Goal: Transaction & Acquisition: Purchase product/service

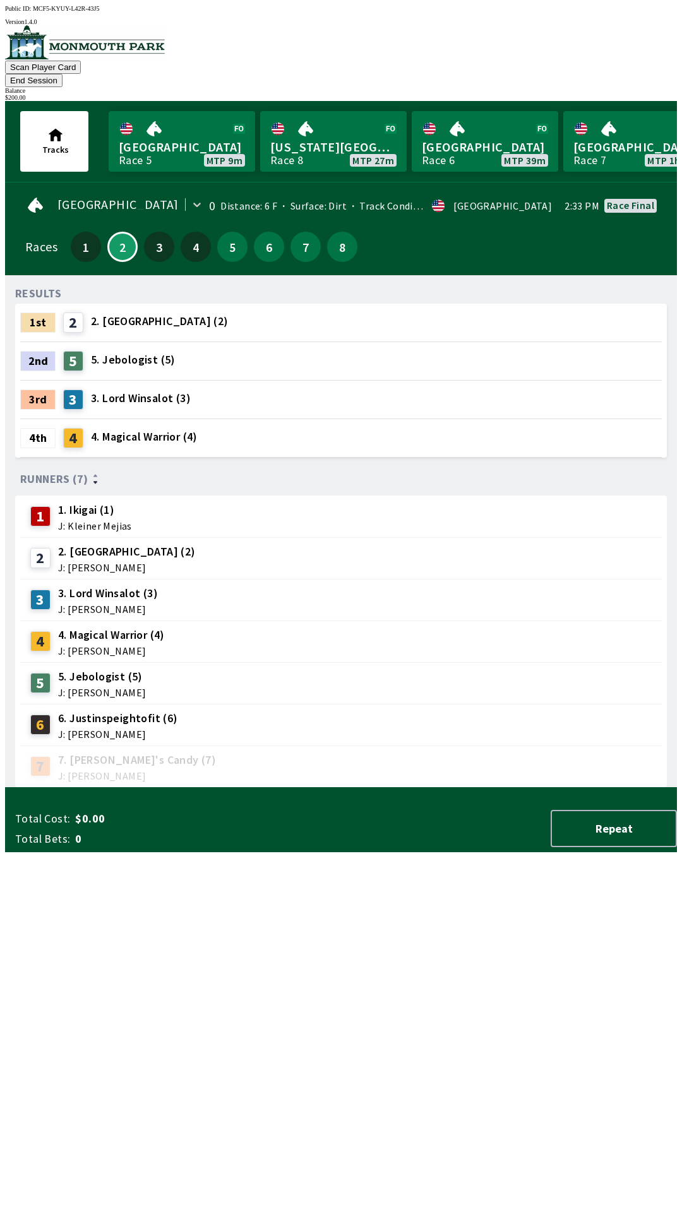
click at [62, 74] on button "End Session" at bounding box center [33, 80] width 57 height 13
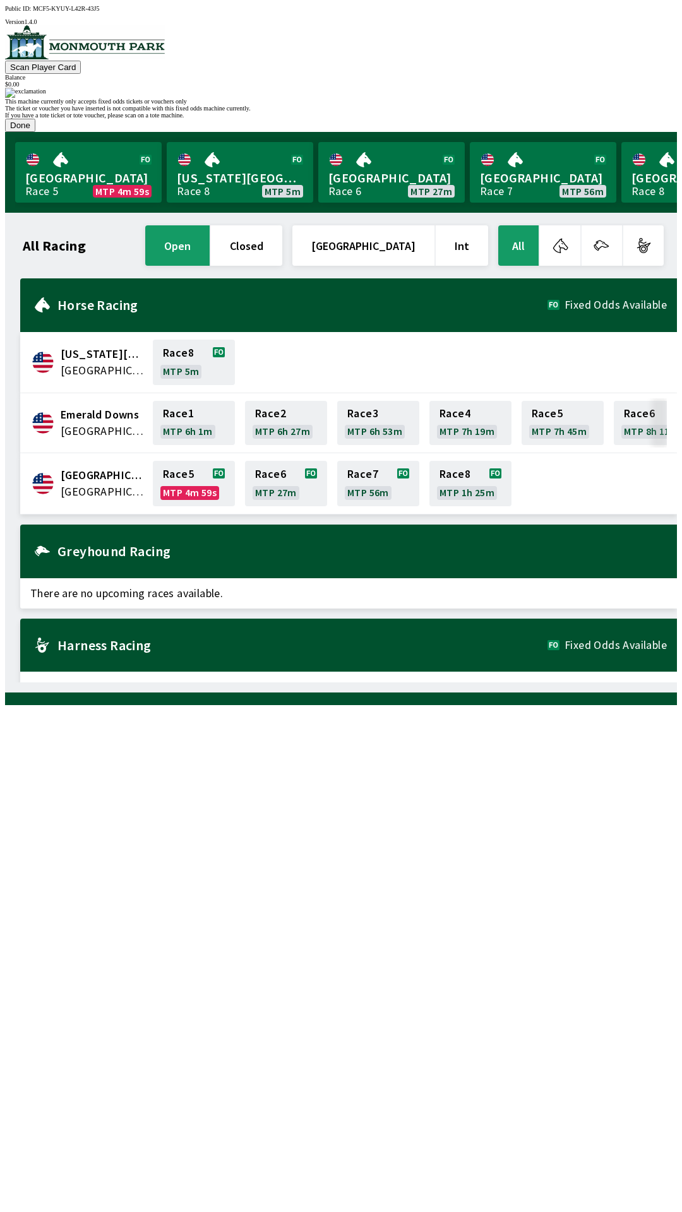
click at [35, 132] on button "Done" at bounding box center [20, 125] width 30 height 13
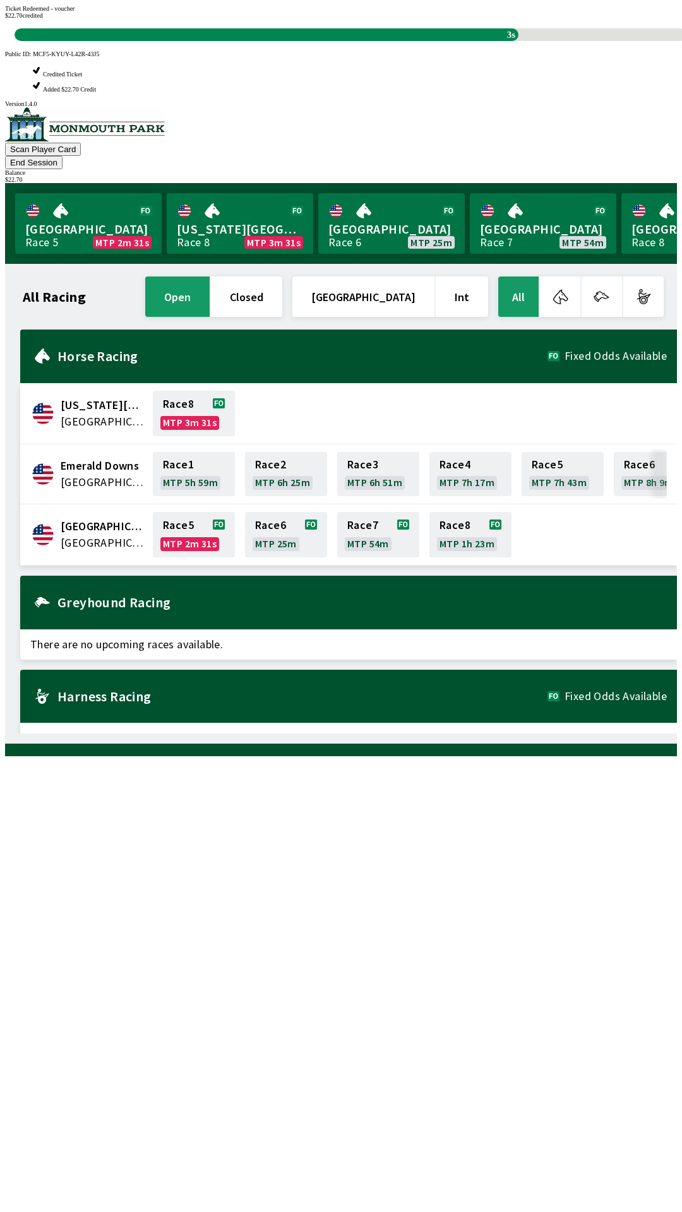
click at [502, 733] on div "All Racing open closed [GEOGRAPHIC_DATA] Int All [US_STATE][GEOGRAPHIC_DATA] [G…" at bounding box center [345, 504] width 661 height 460
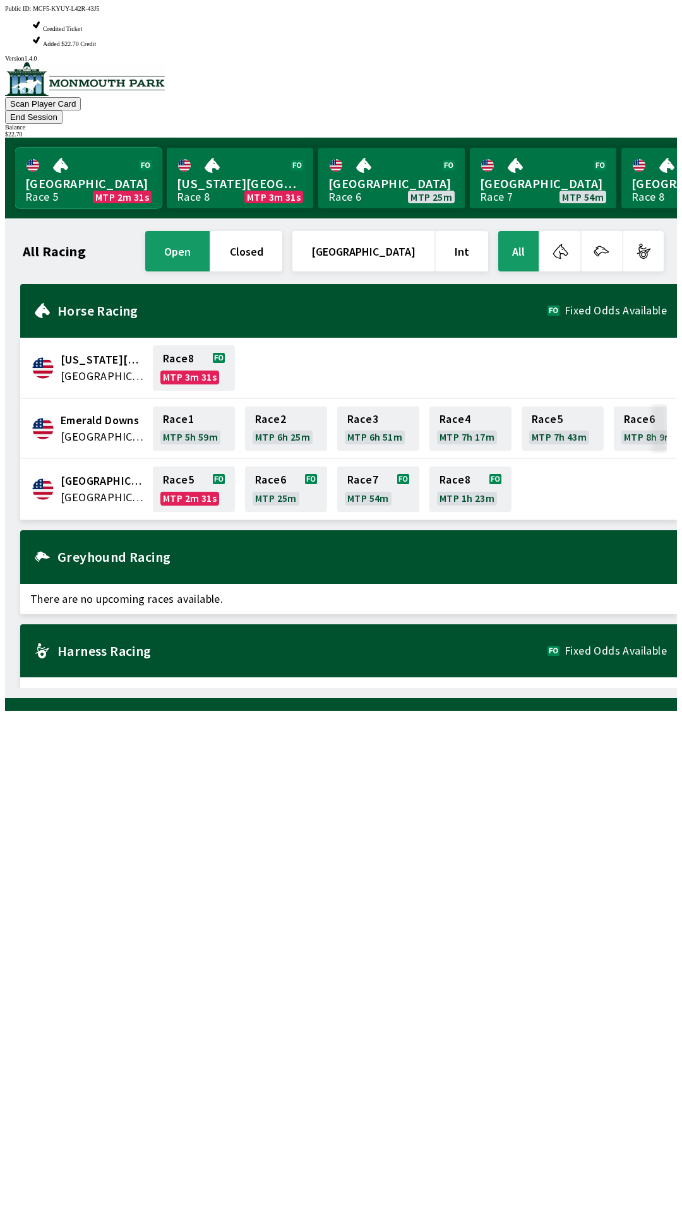
click at [68, 148] on link "Monmouth Park Race 5 MTP 2m 31s" at bounding box center [88, 178] width 146 height 61
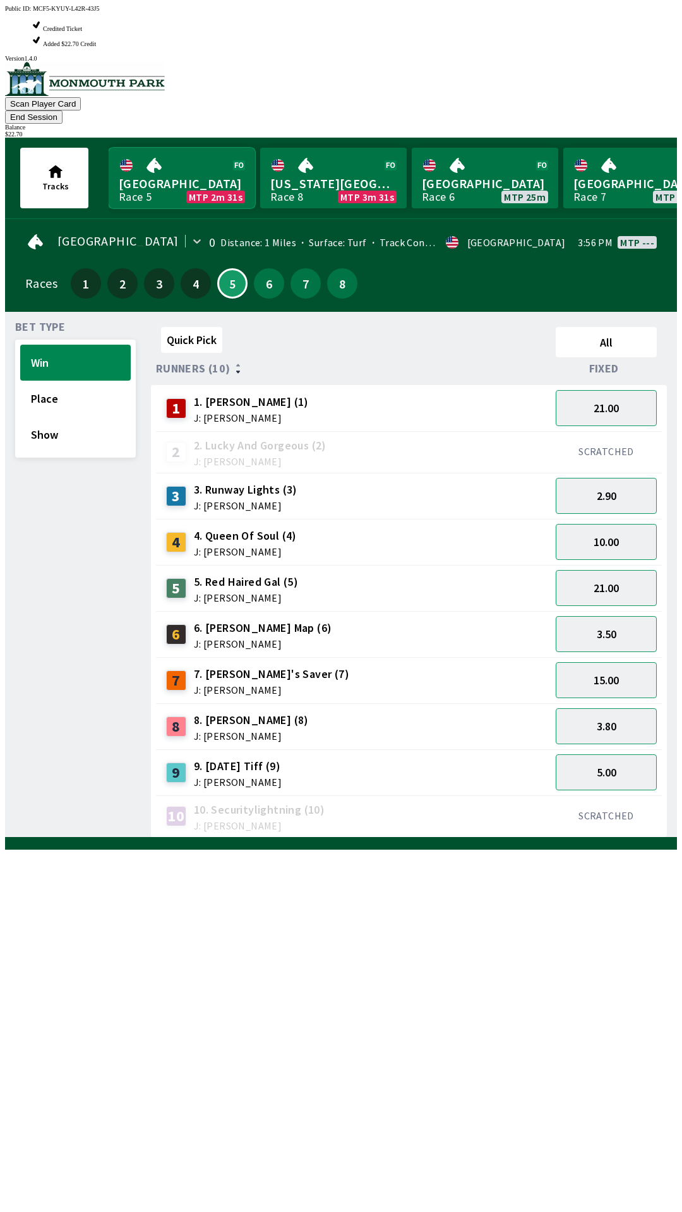
click at [109, 148] on link "Monmouth Park Race 5 MTP 2m 31s" at bounding box center [182, 178] width 146 height 61
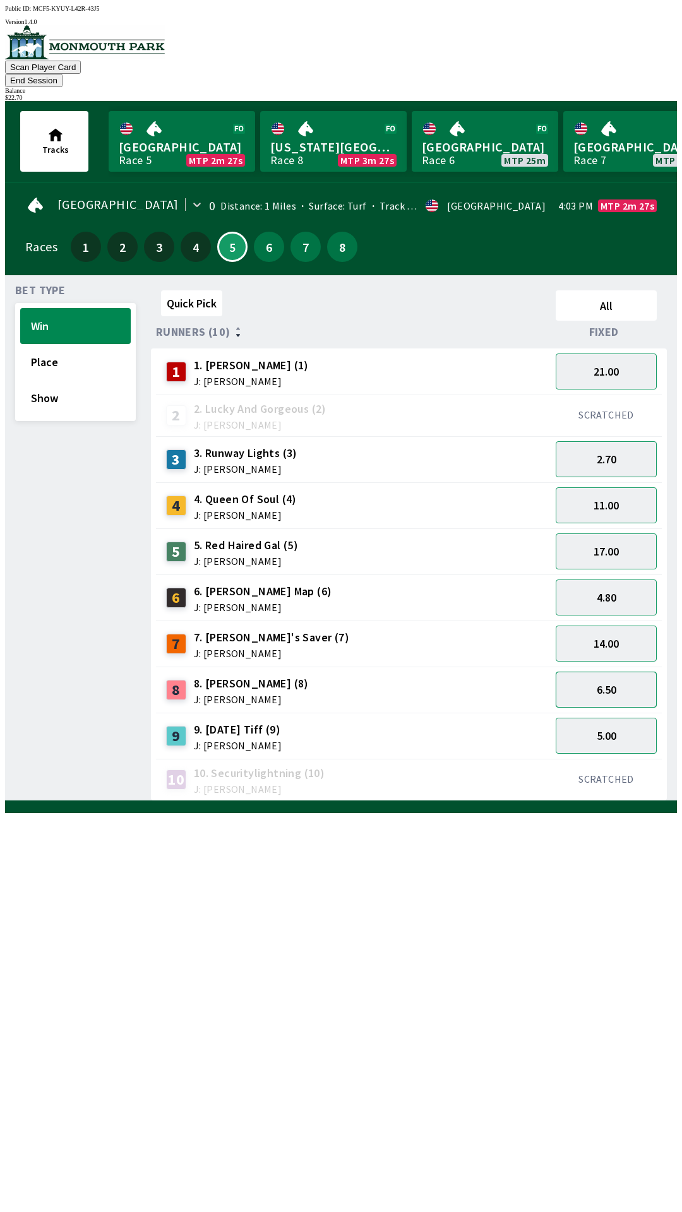
click at [604, 683] on button "6.50" at bounding box center [605, 690] width 101 height 36
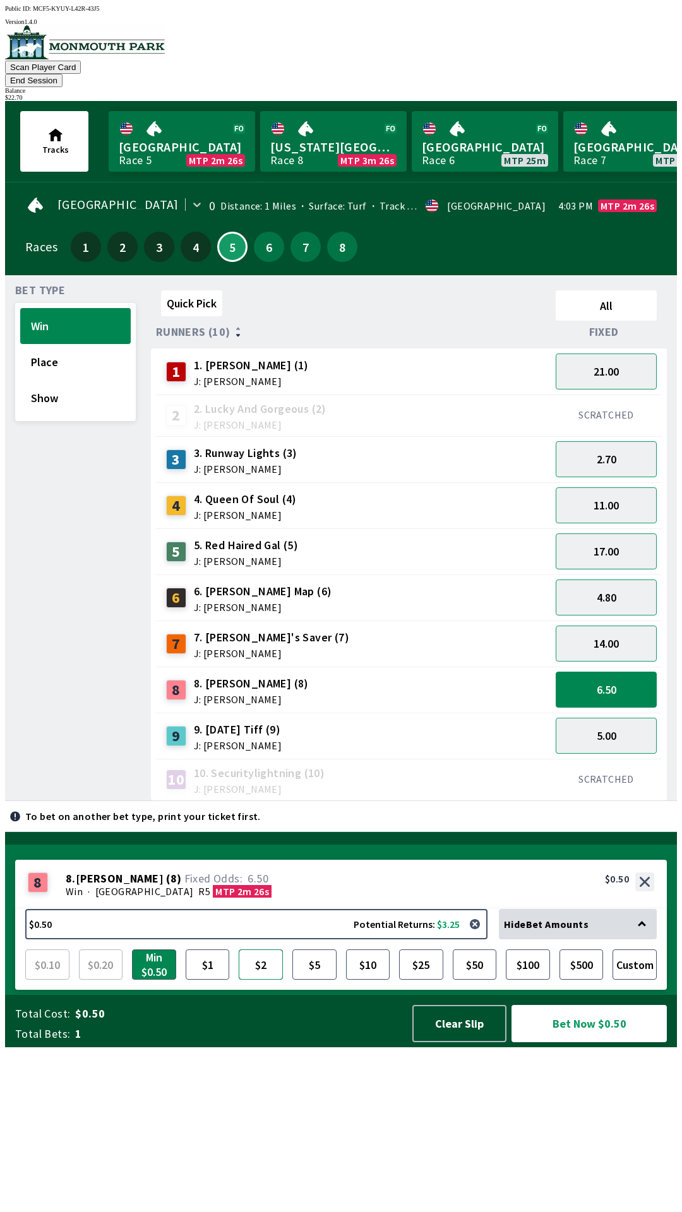
click at [251, 980] on button "$2" at bounding box center [261, 964] width 44 height 30
click at [576, 1042] on button "Bet Now $2.00" at bounding box center [588, 1023] width 155 height 37
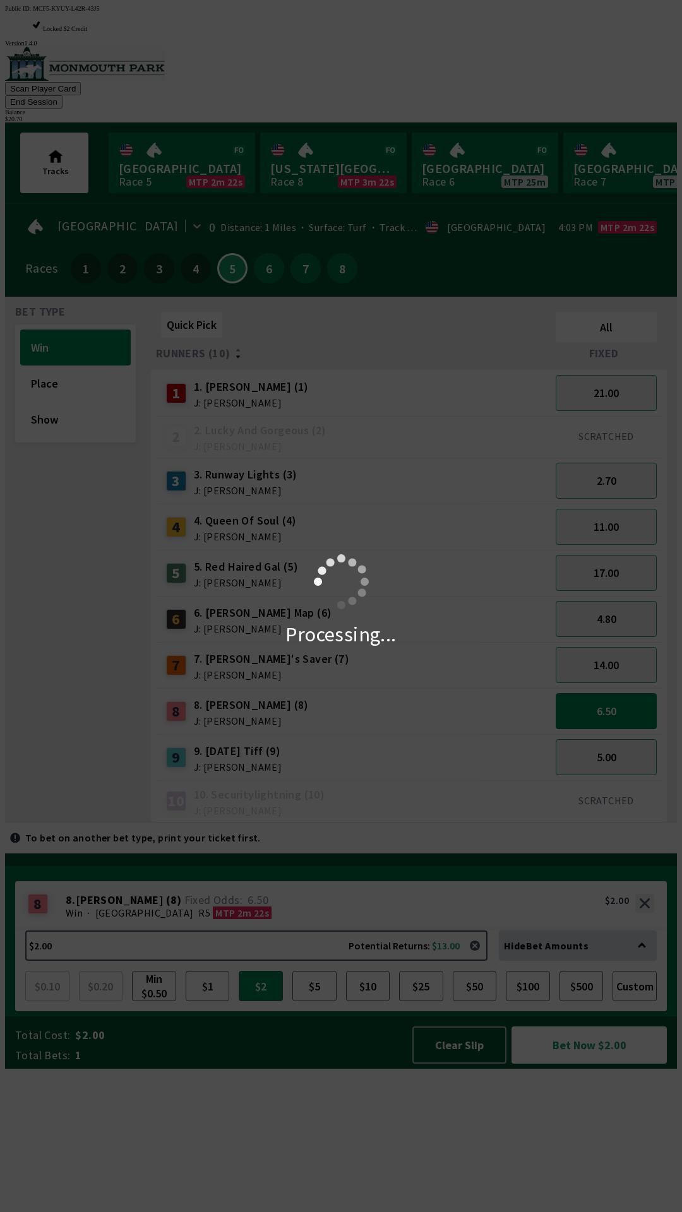
click at [512, 50] on div "Processing..." at bounding box center [341, 606] width 682 height 1212
click at [523, 59] on div "Processing..." at bounding box center [341, 606] width 682 height 1212
click at [520, 56] on div "Processing..." at bounding box center [341, 606] width 682 height 1212
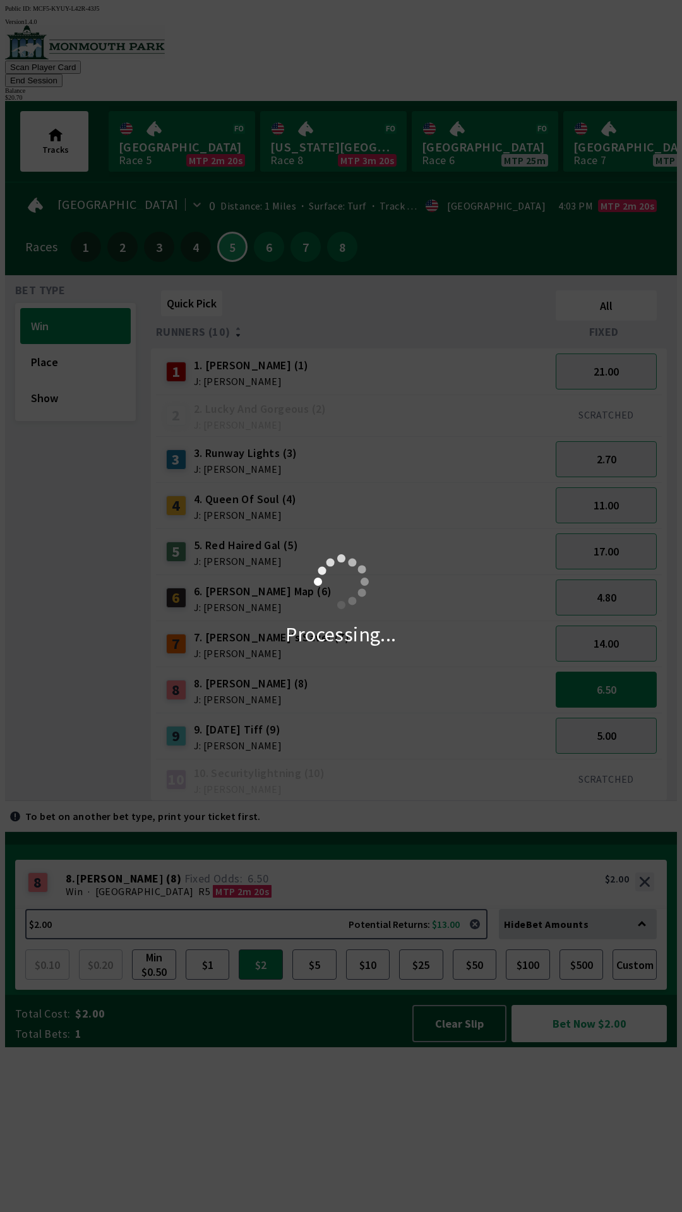
click at [524, 51] on div "Processing..." at bounding box center [341, 606] width 682 height 1212
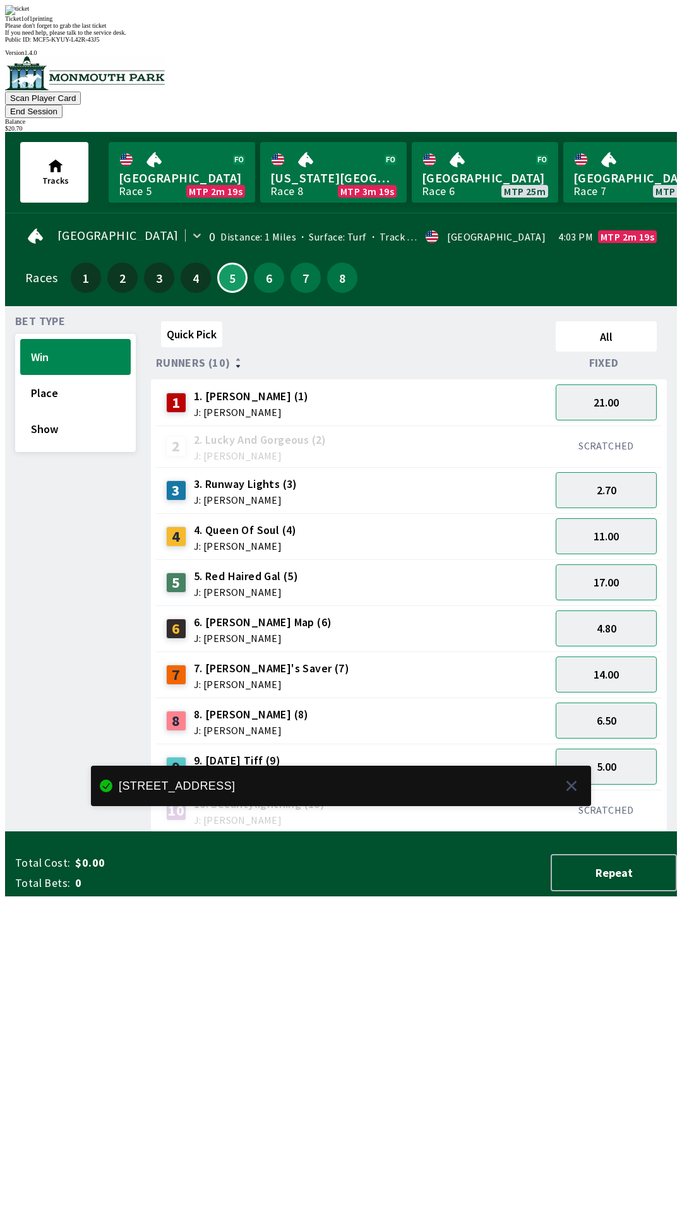
click at [62, 105] on button "End Session" at bounding box center [33, 111] width 57 height 13
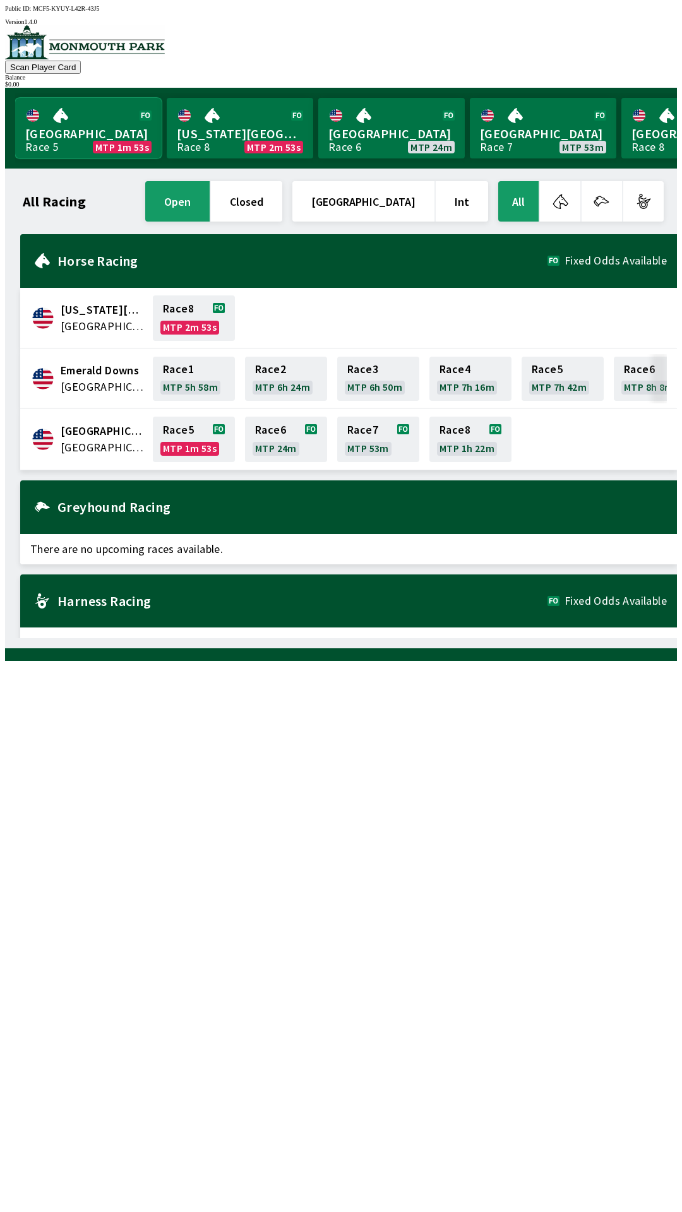
click at [94, 133] on link "Monmouth Park Race 5 MTP 1m 53s" at bounding box center [88, 128] width 146 height 61
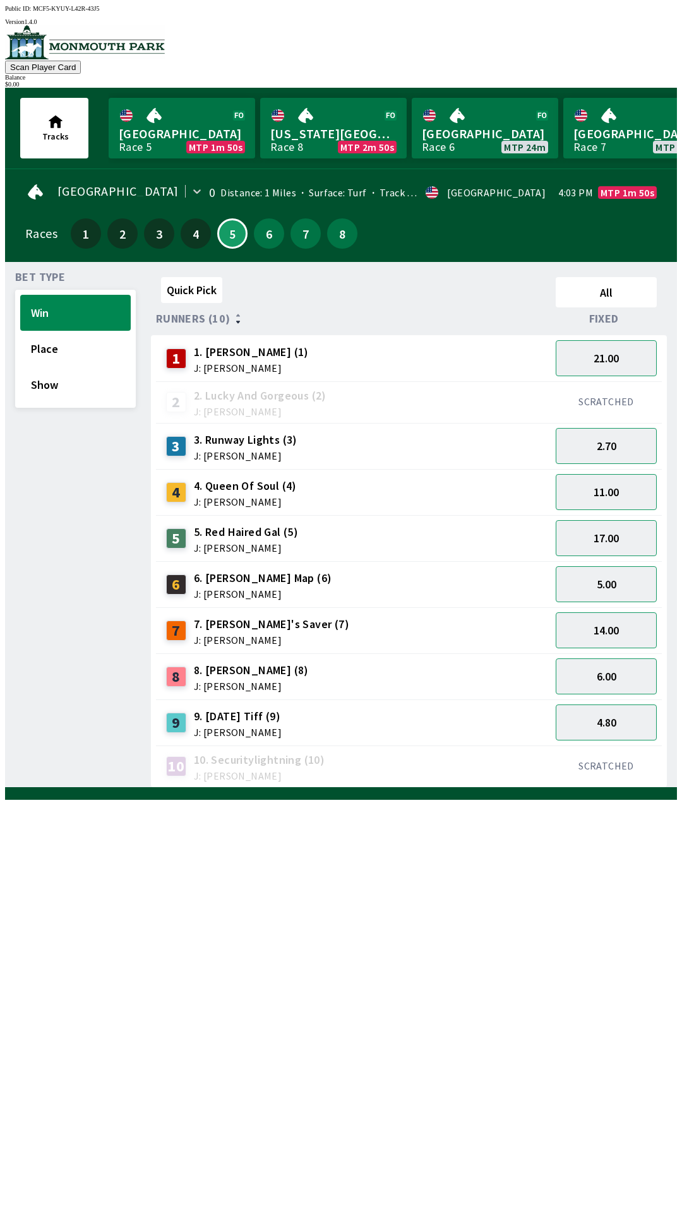
click at [456, 661] on div "8 8. [PERSON_NAME] (8) J: [PERSON_NAME]" at bounding box center [353, 677] width 384 height 32
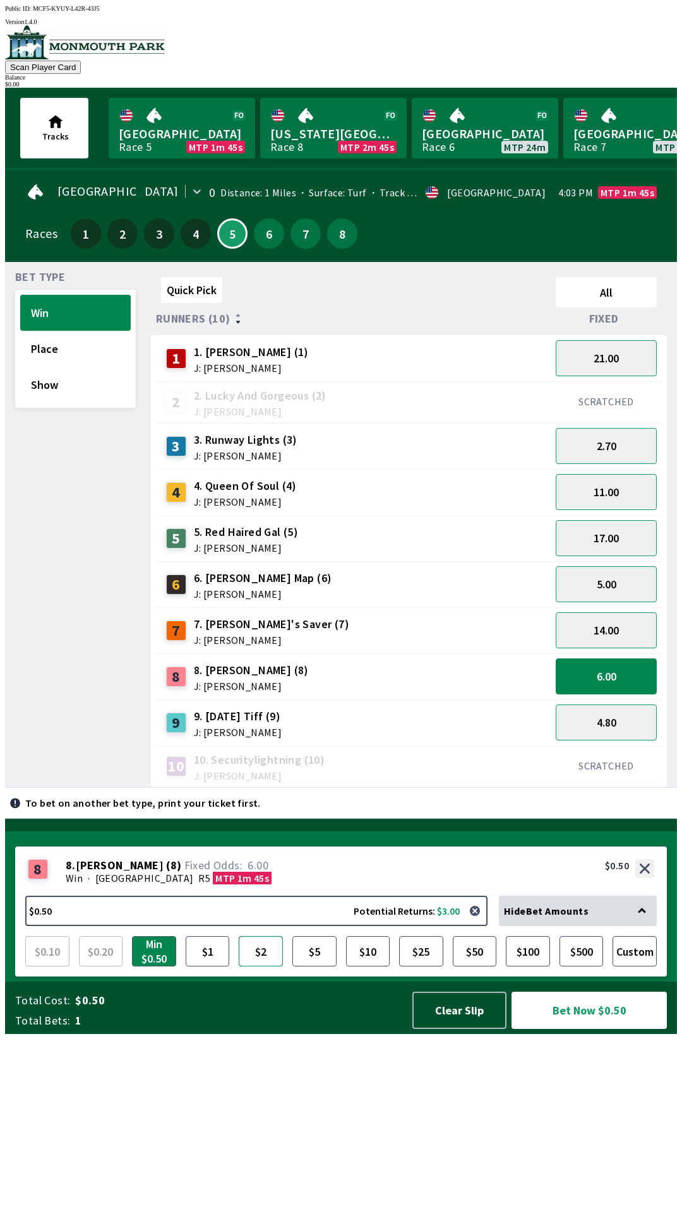
click at [261, 966] on button "$2" at bounding box center [261, 951] width 44 height 30
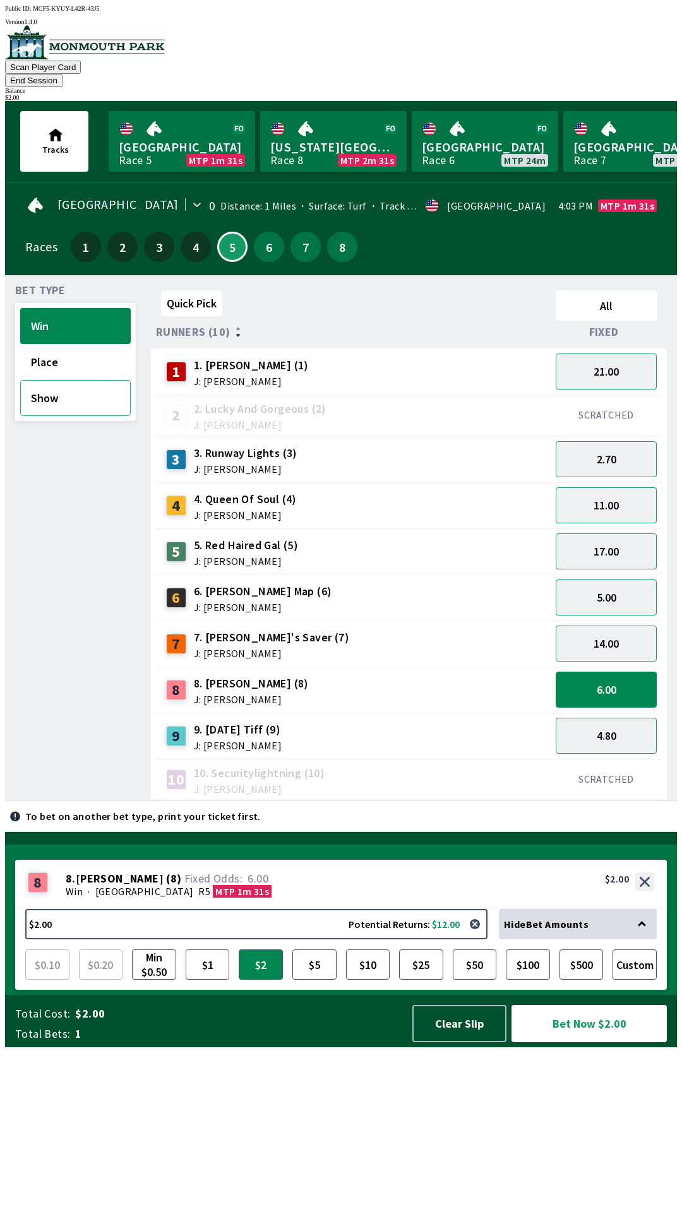
click at [50, 381] on button "Show" at bounding box center [75, 398] width 110 height 36
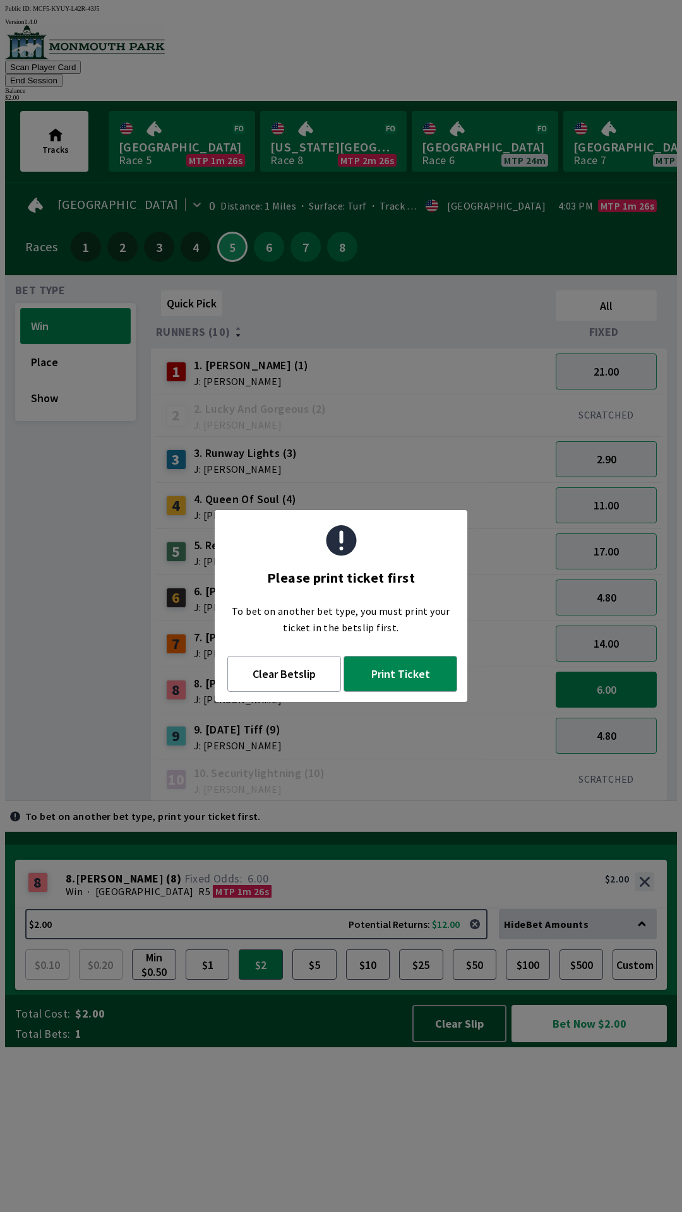
click at [69, 308] on button "Win" at bounding box center [75, 326] width 110 height 36
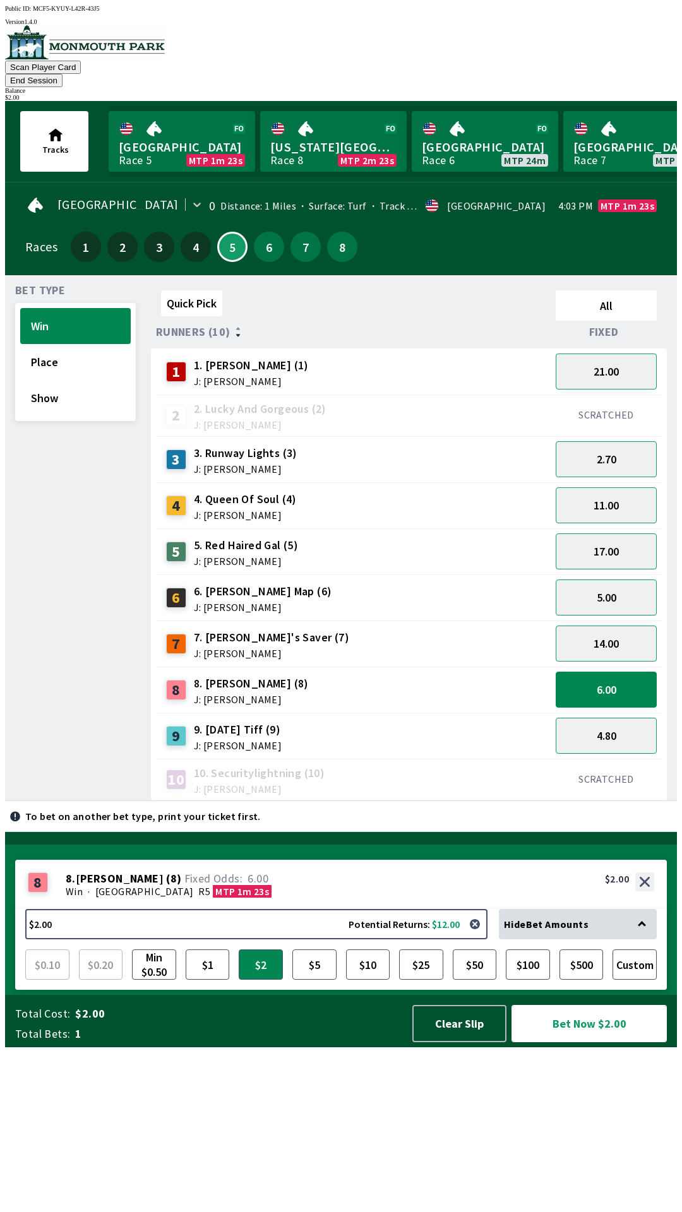
click at [570, 1042] on button "Bet Now $2.00" at bounding box center [588, 1023] width 155 height 37
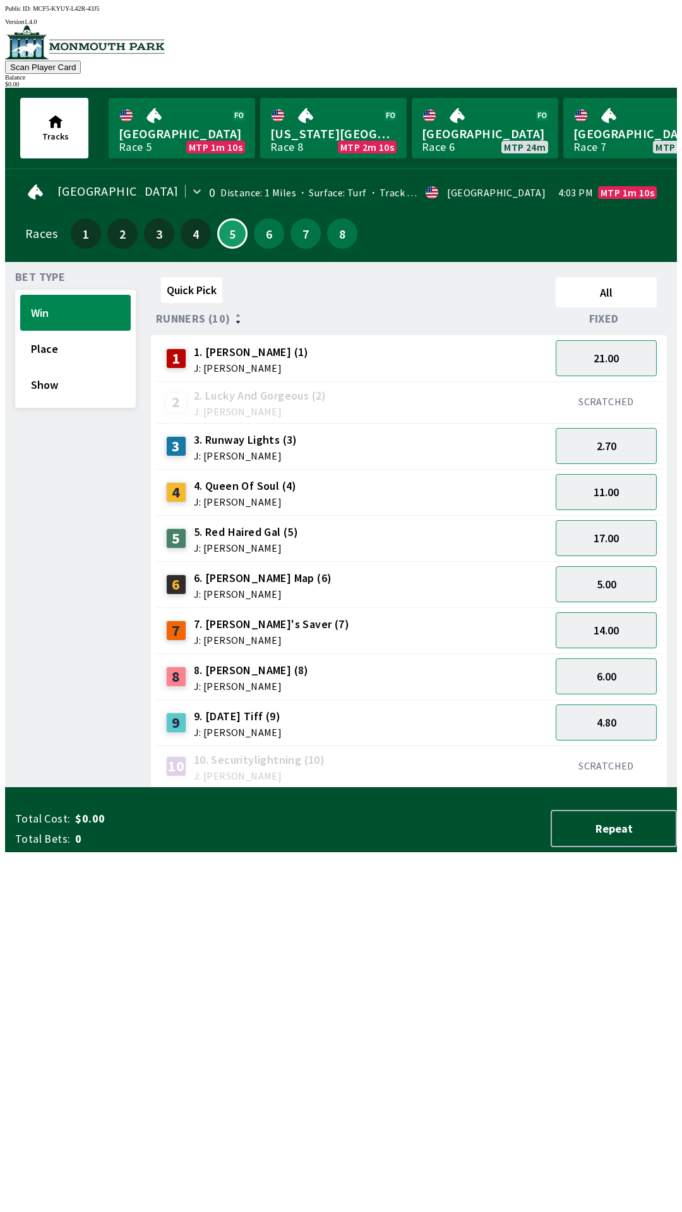
click at [378, 788] on div "Quick Pick All Runners (10) Fixed 1 1. [PERSON_NAME] (1) J: [PERSON_NAME] 21.00…" at bounding box center [414, 530] width 526 height 516
click at [81, 385] on button "Show" at bounding box center [75, 385] width 110 height 36
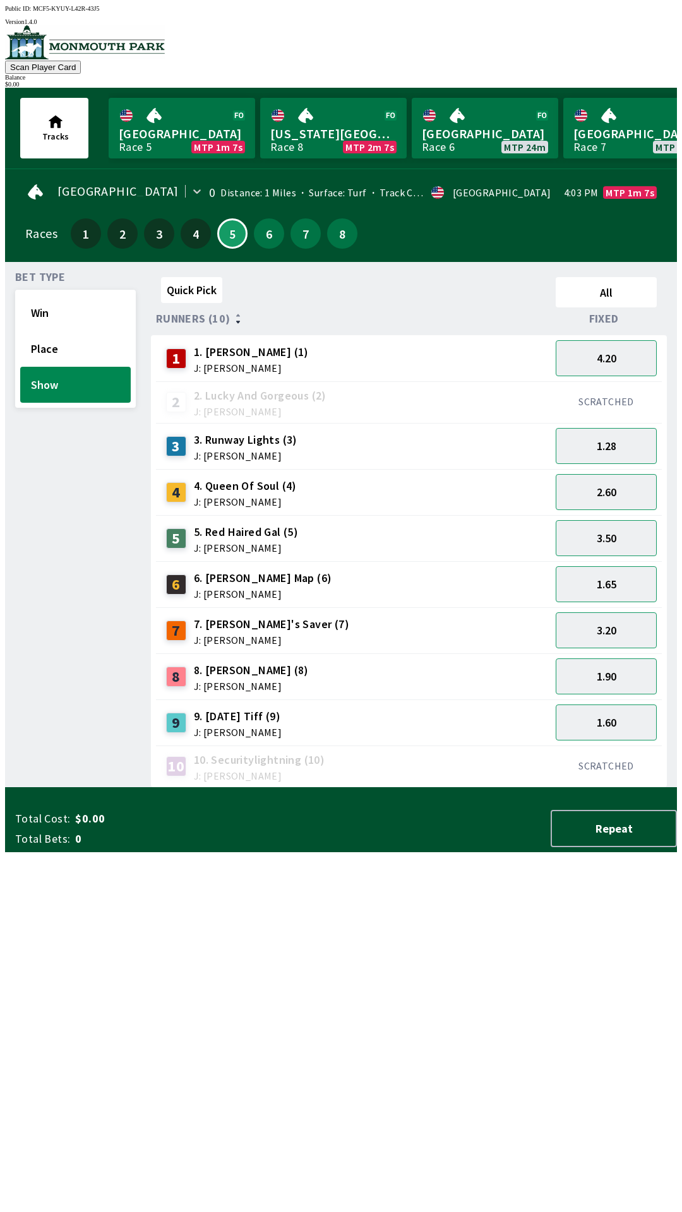
click at [356, 670] on div "8 8. [PERSON_NAME] (8) J: [PERSON_NAME]" at bounding box center [353, 677] width 384 height 32
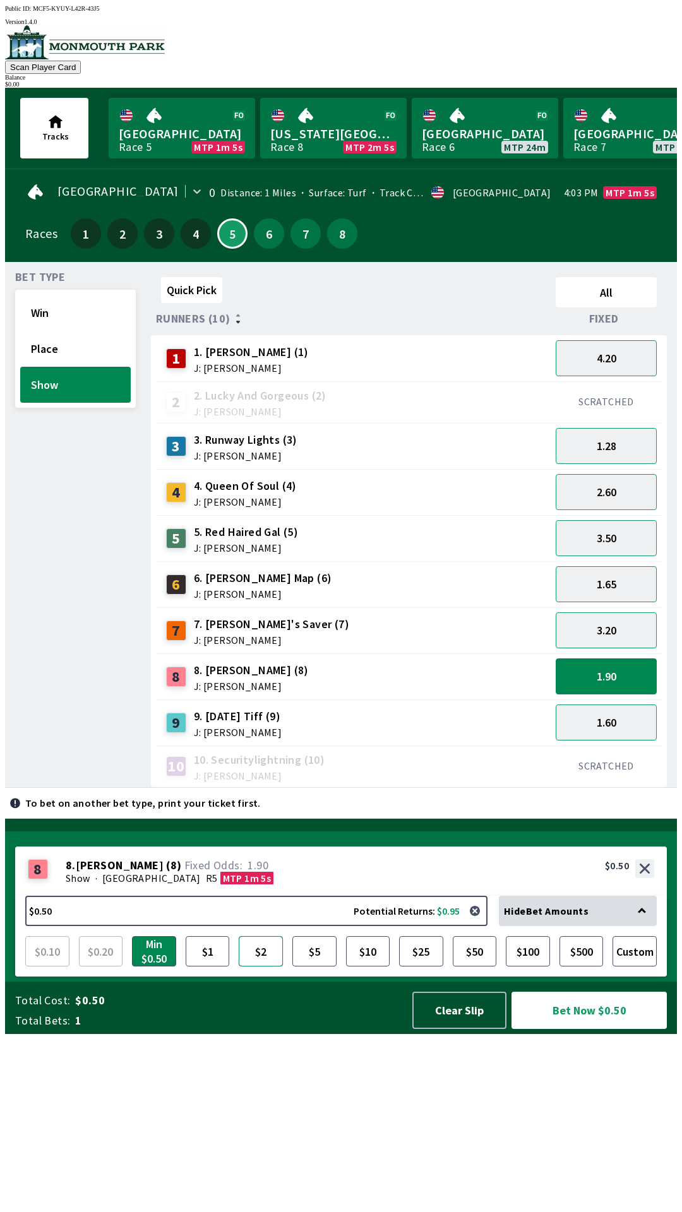
click at [249, 966] on button "$2" at bounding box center [261, 951] width 44 height 30
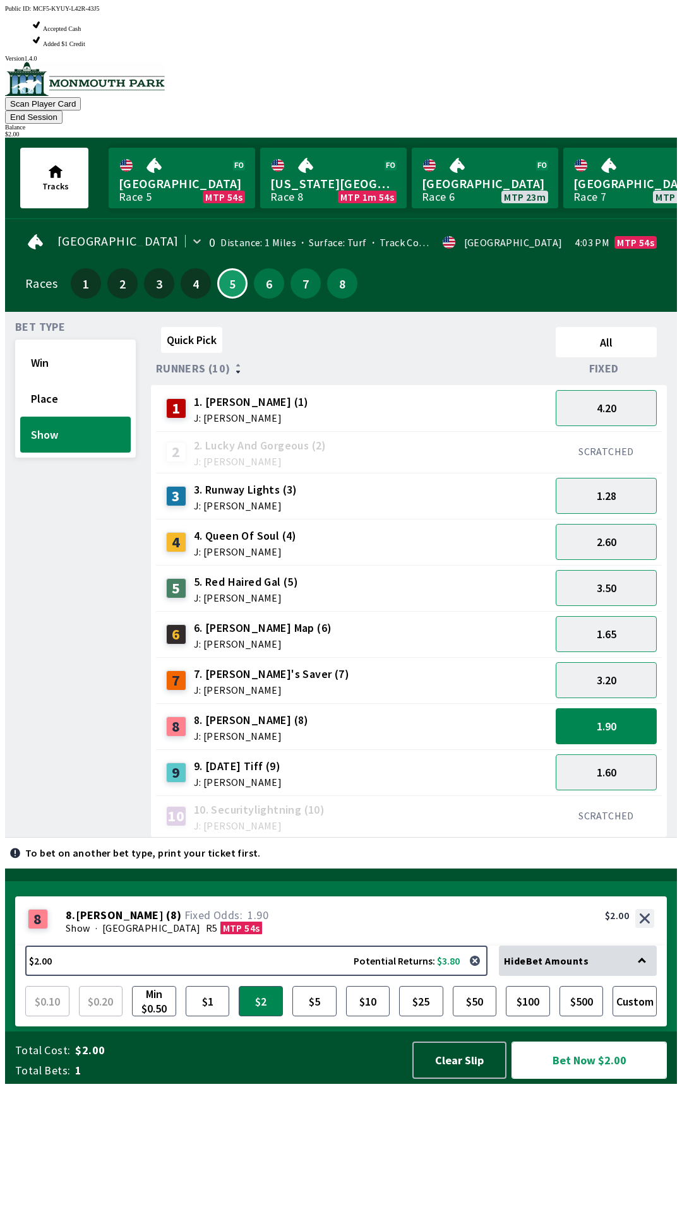
click at [569, 1079] on button "Bet Now $2.00" at bounding box center [588, 1059] width 155 height 37
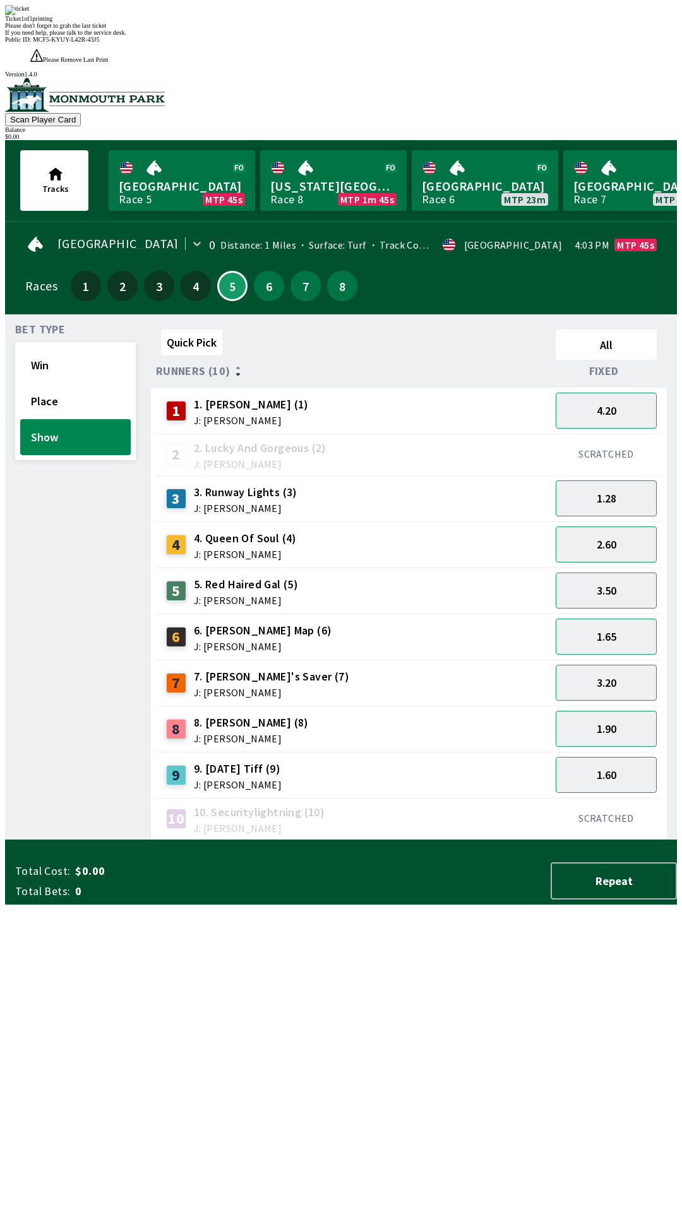
click at [406, 29] on div "Please don't forget to grab the last ticket" at bounding box center [341, 25] width 672 height 7
click at [482, 36] on div "Ticket 1 of 1 printing Please don't forget to grab the last ticket If you need …" at bounding box center [341, 20] width 672 height 31
click at [475, 840] on div "Quick Pick All Runners (10) Fixed 1 1. [PERSON_NAME] (1) J: [PERSON_NAME] 4.20 …" at bounding box center [414, 582] width 526 height 516
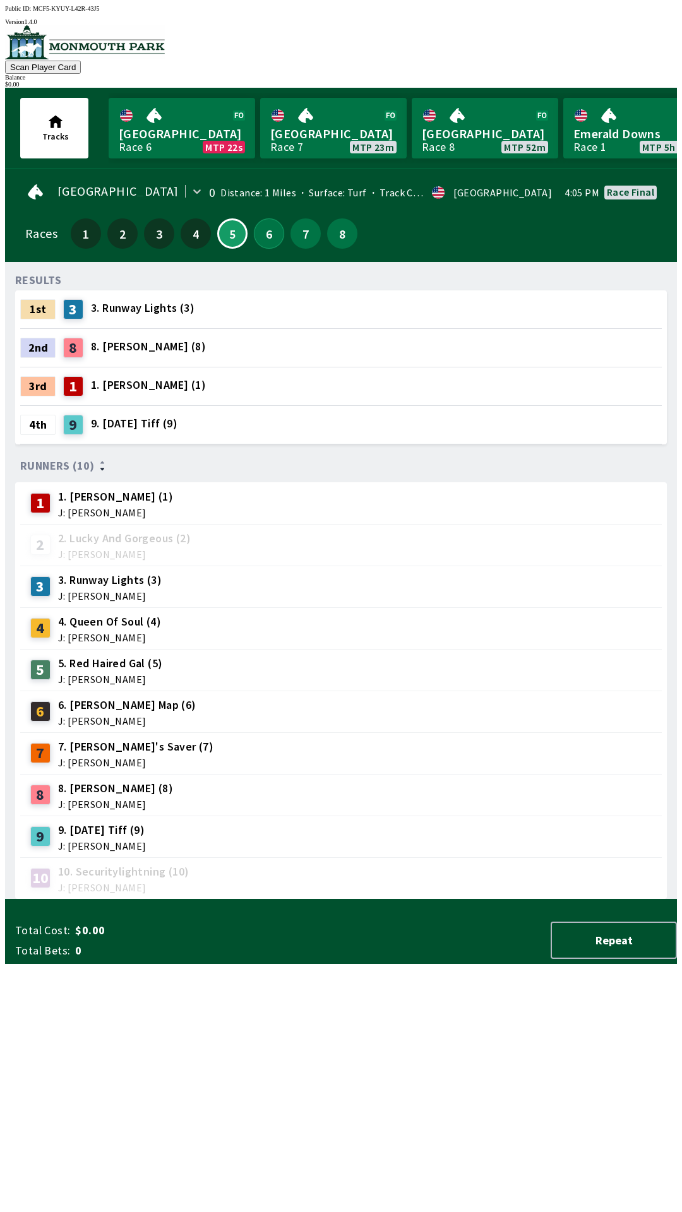
click at [261, 239] on button "6" at bounding box center [269, 233] width 30 height 30
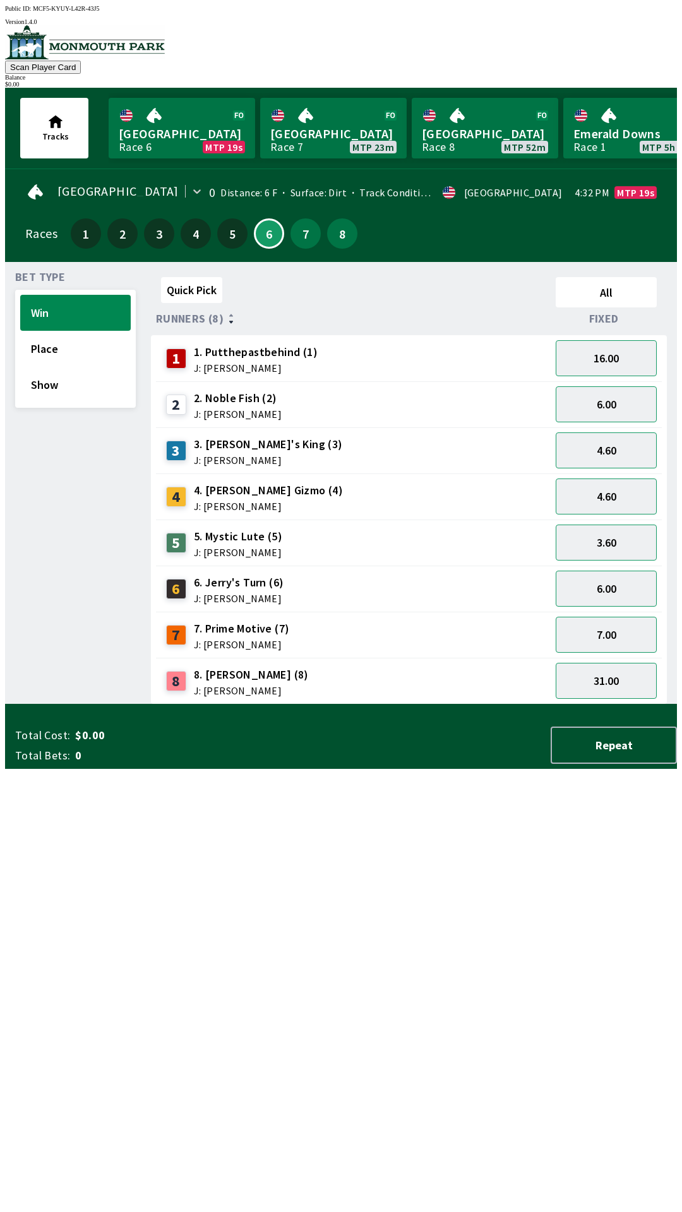
click at [309, 685] on div "8 8. [PERSON_NAME] (8) J: [PERSON_NAME]" at bounding box center [353, 681] width 384 height 32
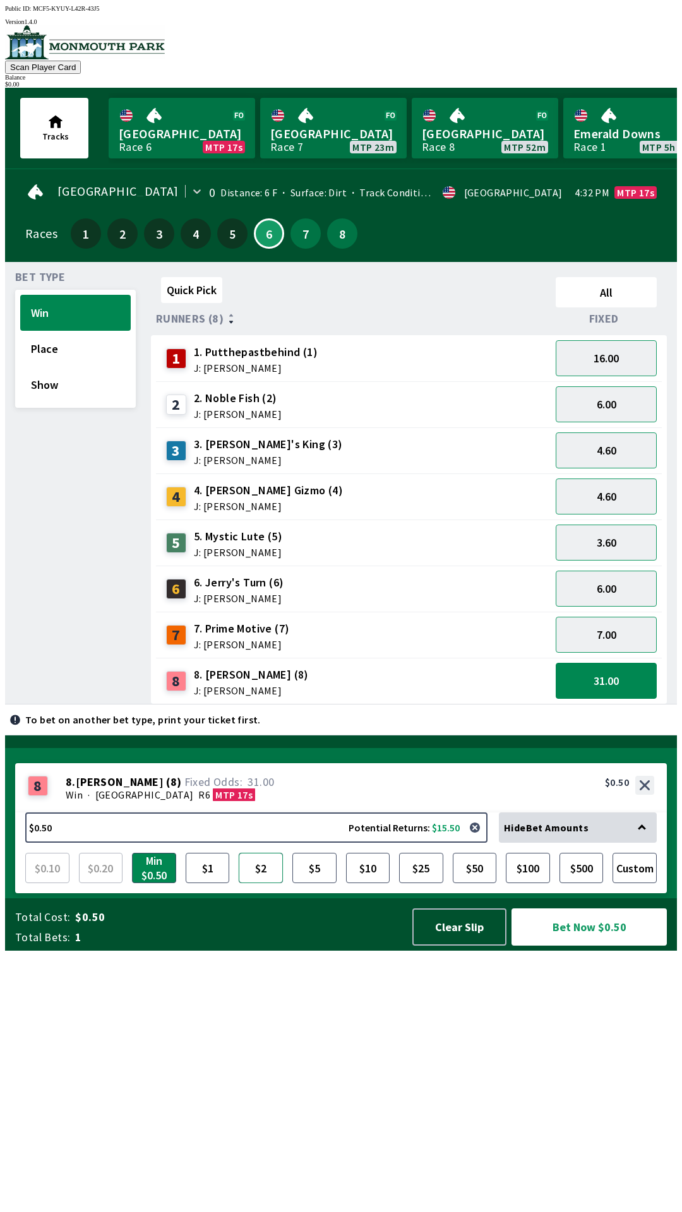
click at [256, 883] on button "$2" at bounding box center [261, 868] width 44 height 30
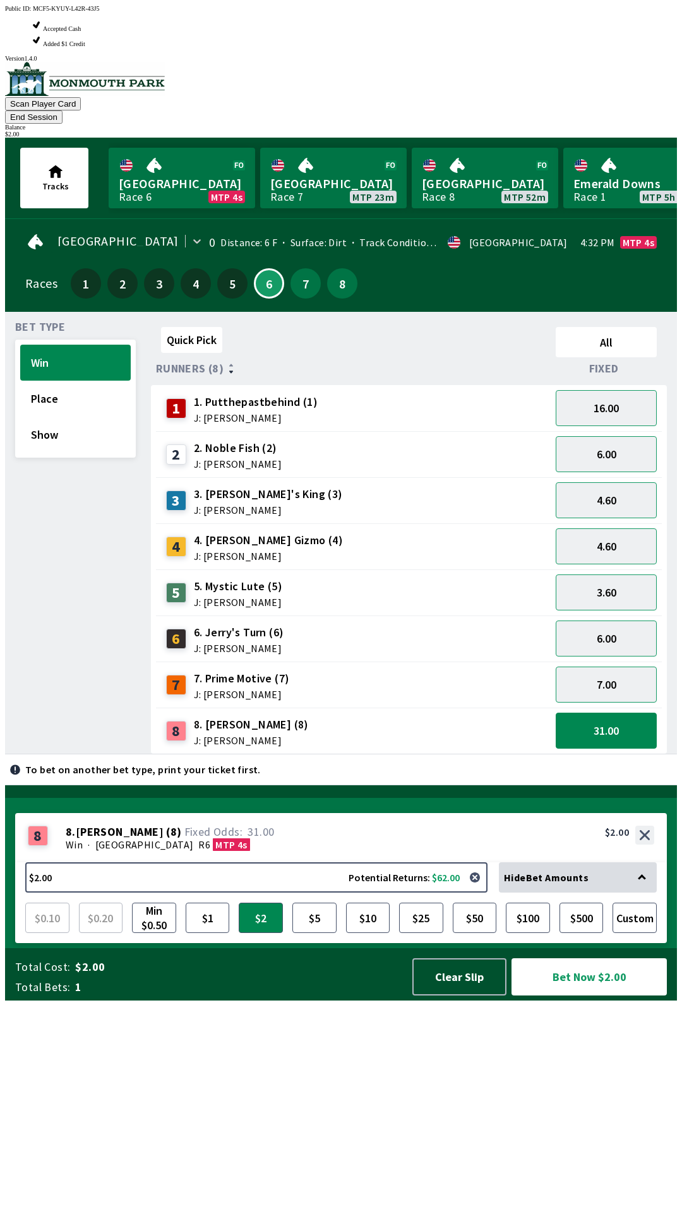
click at [424, 485] on div "3 3. [PERSON_NAME]'s King (3) J: [PERSON_NAME]" at bounding box center [353, 501] width 384 height 32
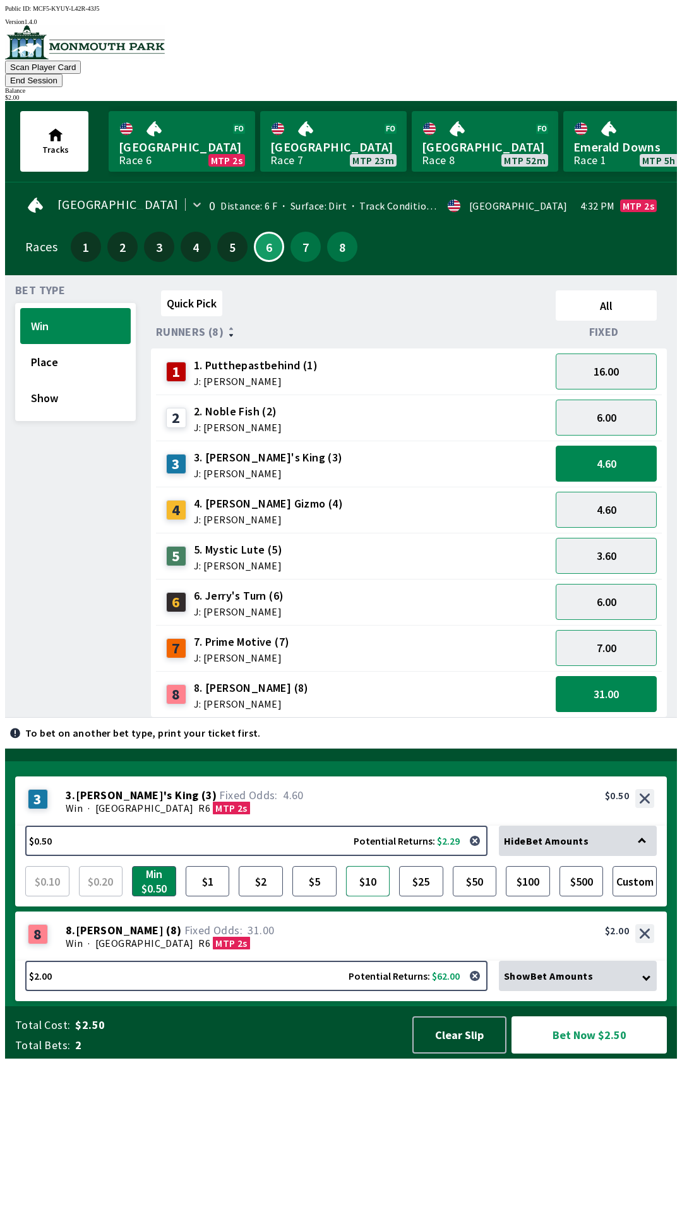
click at [367, 896] on button "$10" at bounding box center [368, 881] width 44 height 30
click at [577, 1053] on button "Bet Now $12.00" at bounding box center [588, 1034] width 155 height 37
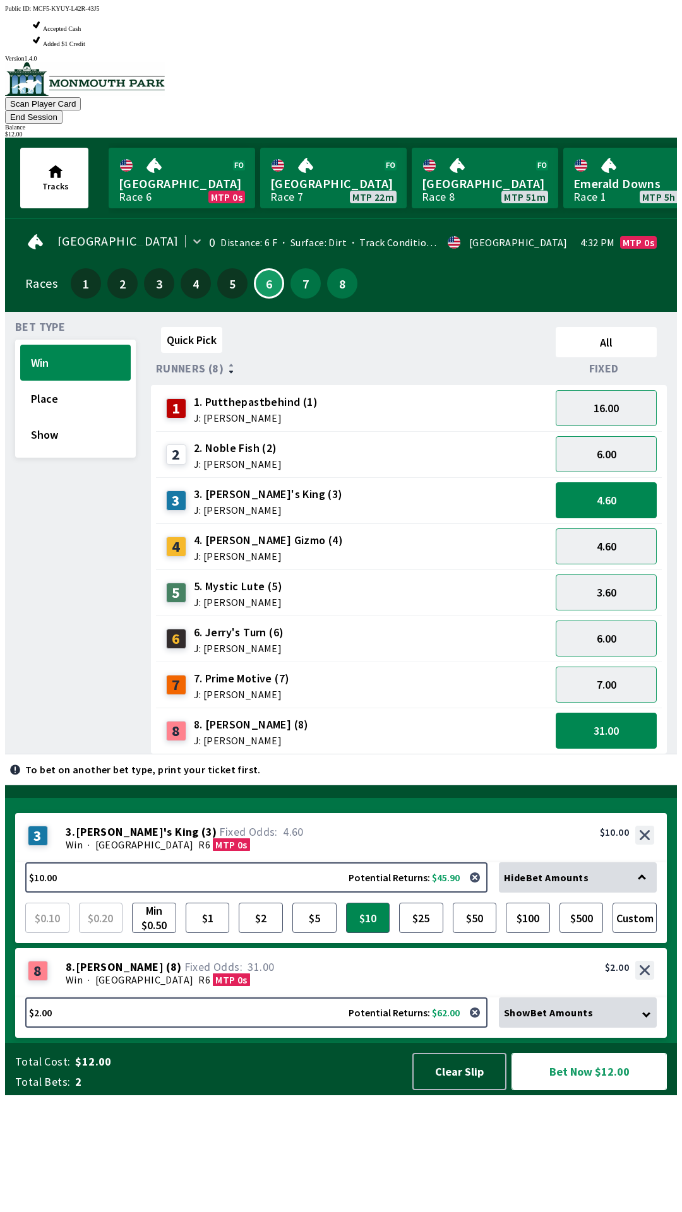
click at [574, 1090] on button "Bet Now $12.00" at bounding box center [588, 1071] width 155 height 37
